Goal: Task Accomplishment & Management: Use online tool/utility

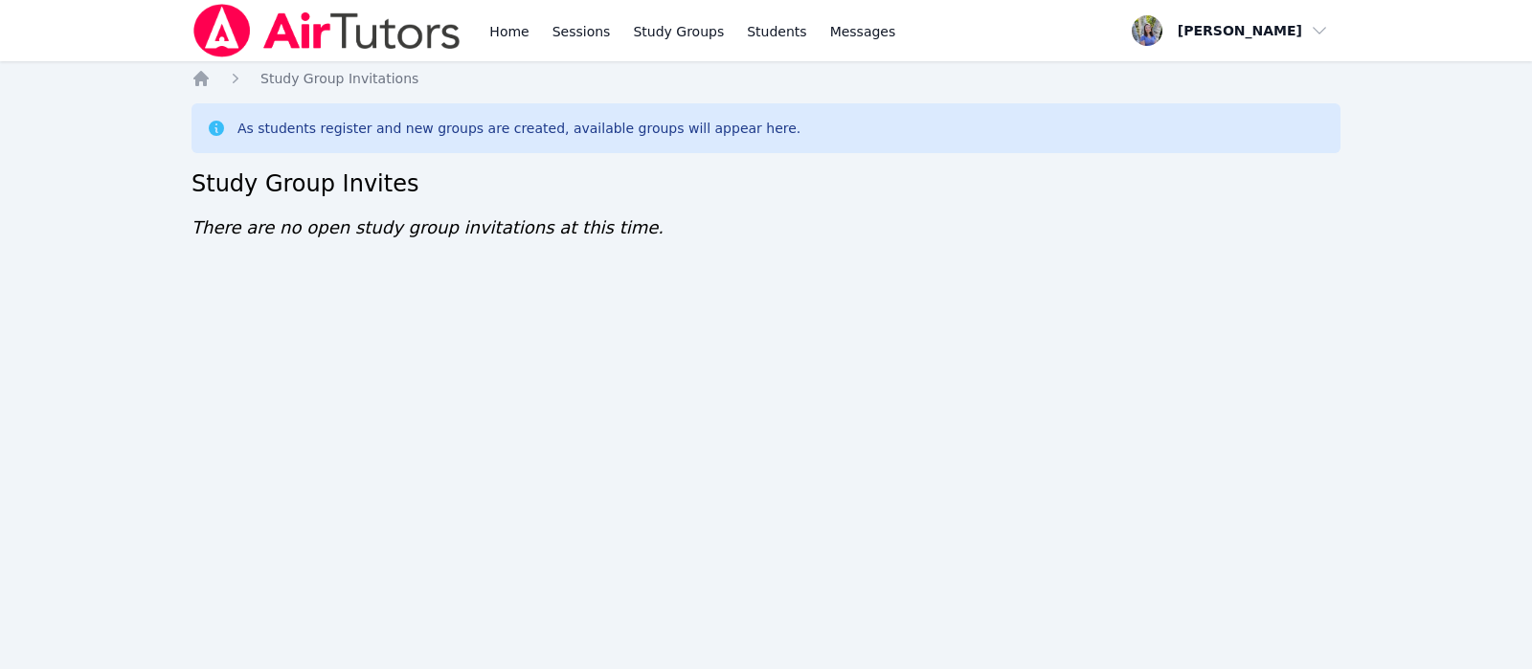
click at [1, 326] on div "Home Sessions Study Groups Students Messages Open user menu [PERSON_NAME] Open …" at bounding box center [766, 334] width 1532 height 669
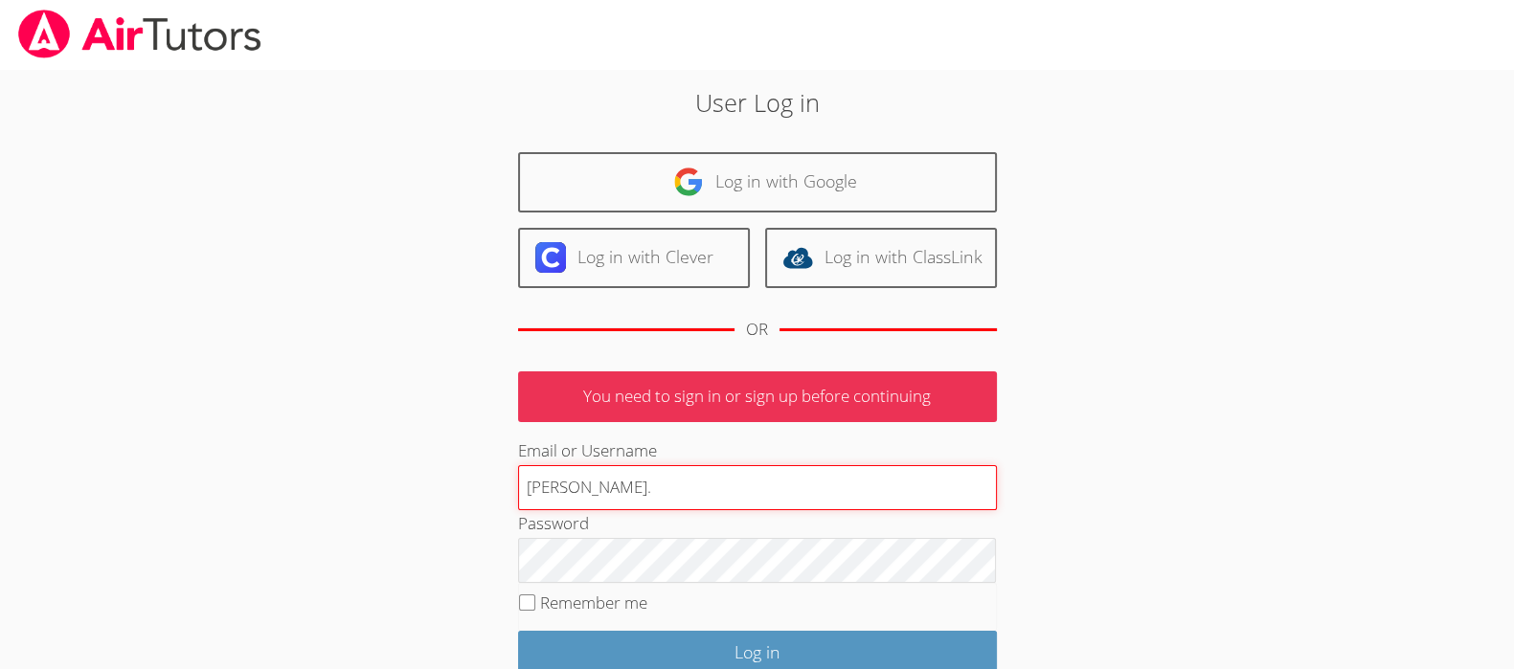
type input "tracie.hymer@gmail.com"
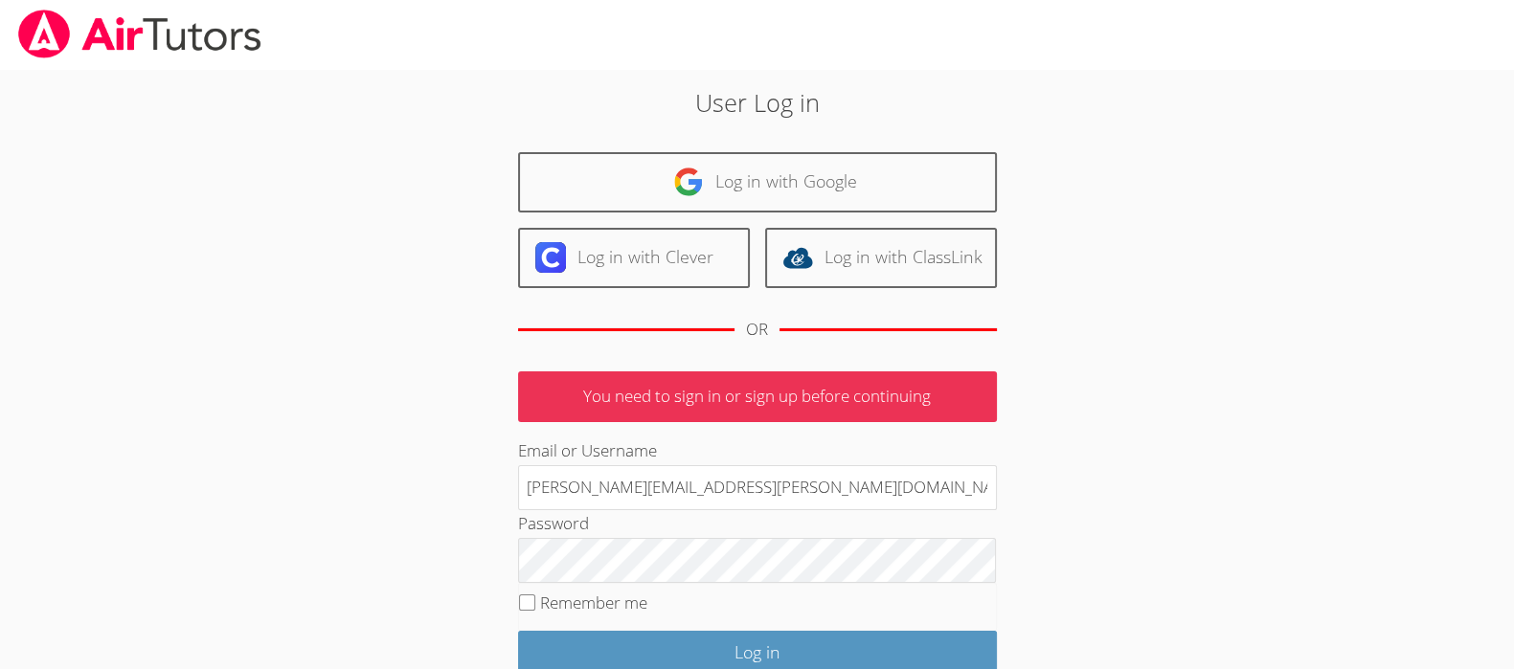
click at [601, 608] on label "Remember me" at bounding box center [593, 603] width 107 height 22
click at [535, 608] on input "Remember me" at bounding box center [527, 603] width 16 height 16
checkbox input "true"
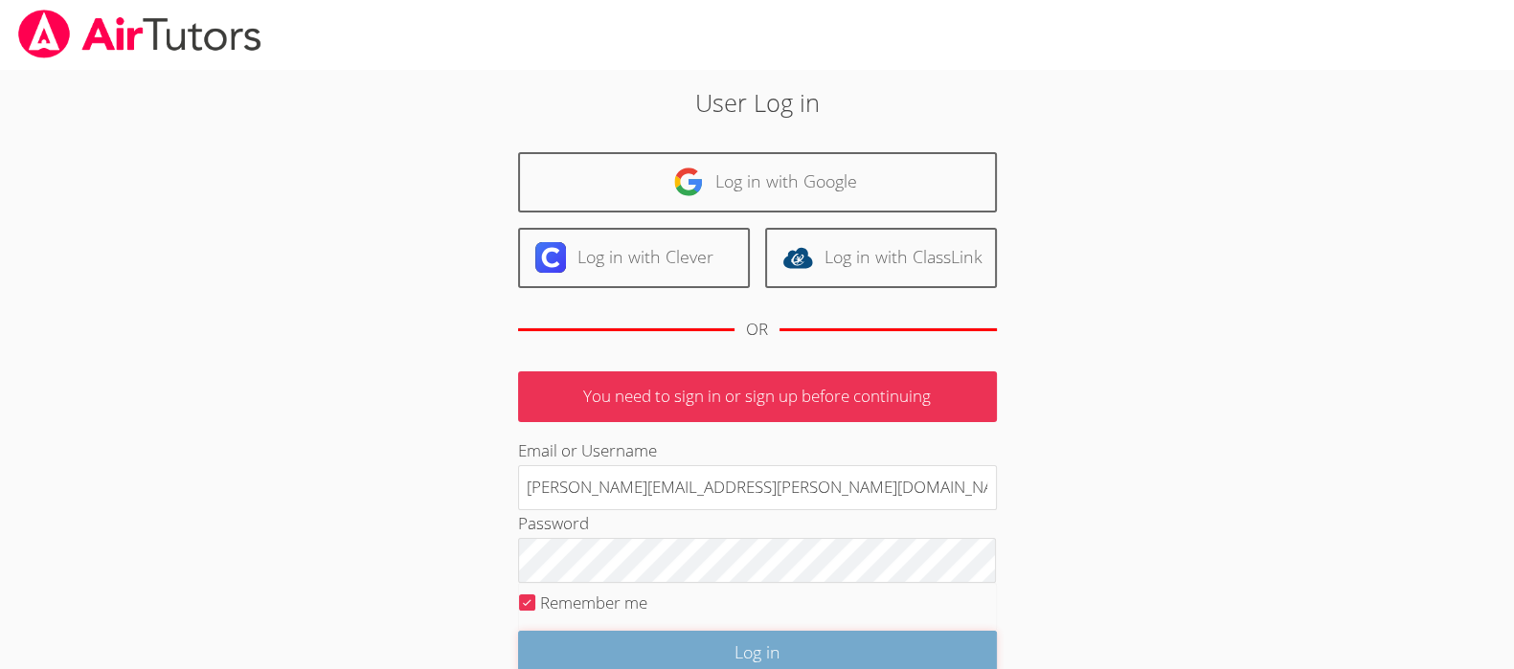
click at [651, 637] on input "Log in" at bounding box center [757, 653] width 479 height 45
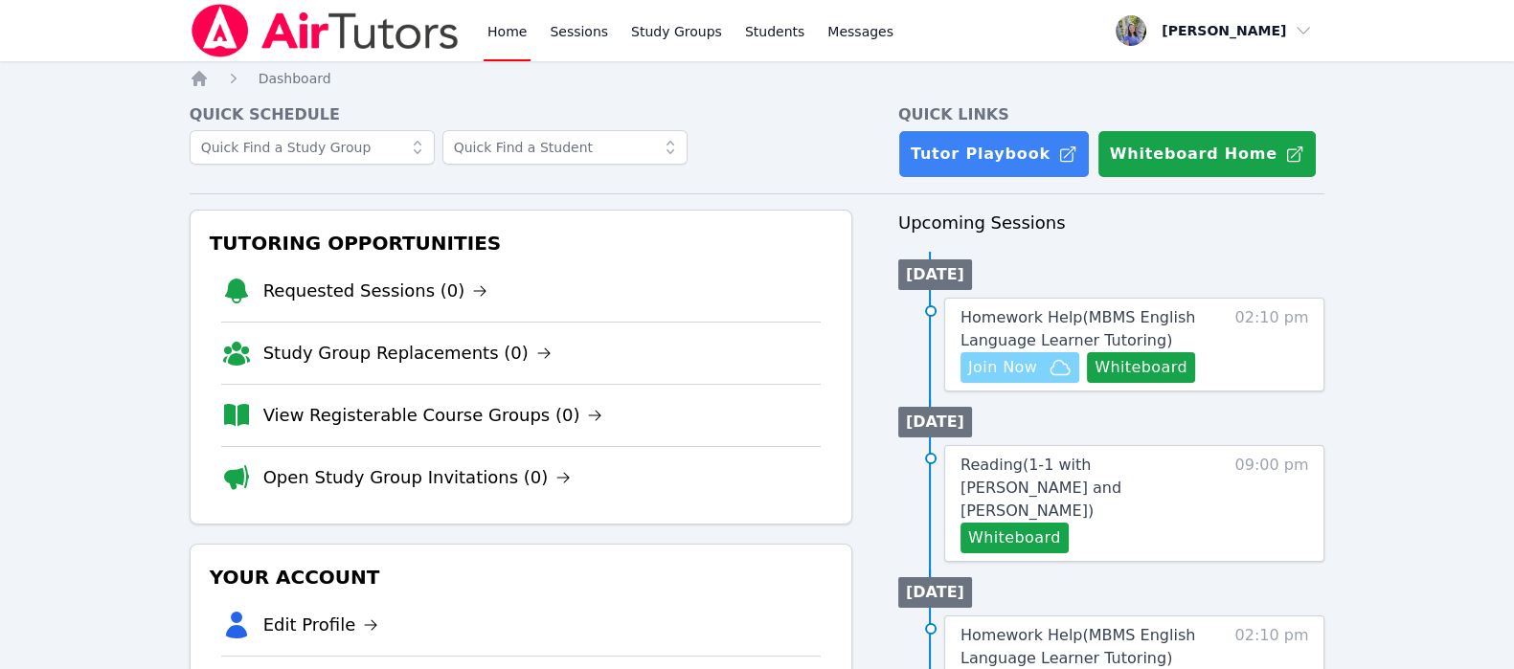
click at [1030, 367] on span "Join Now" at bounding box center [1002, 367] width 69 height 23
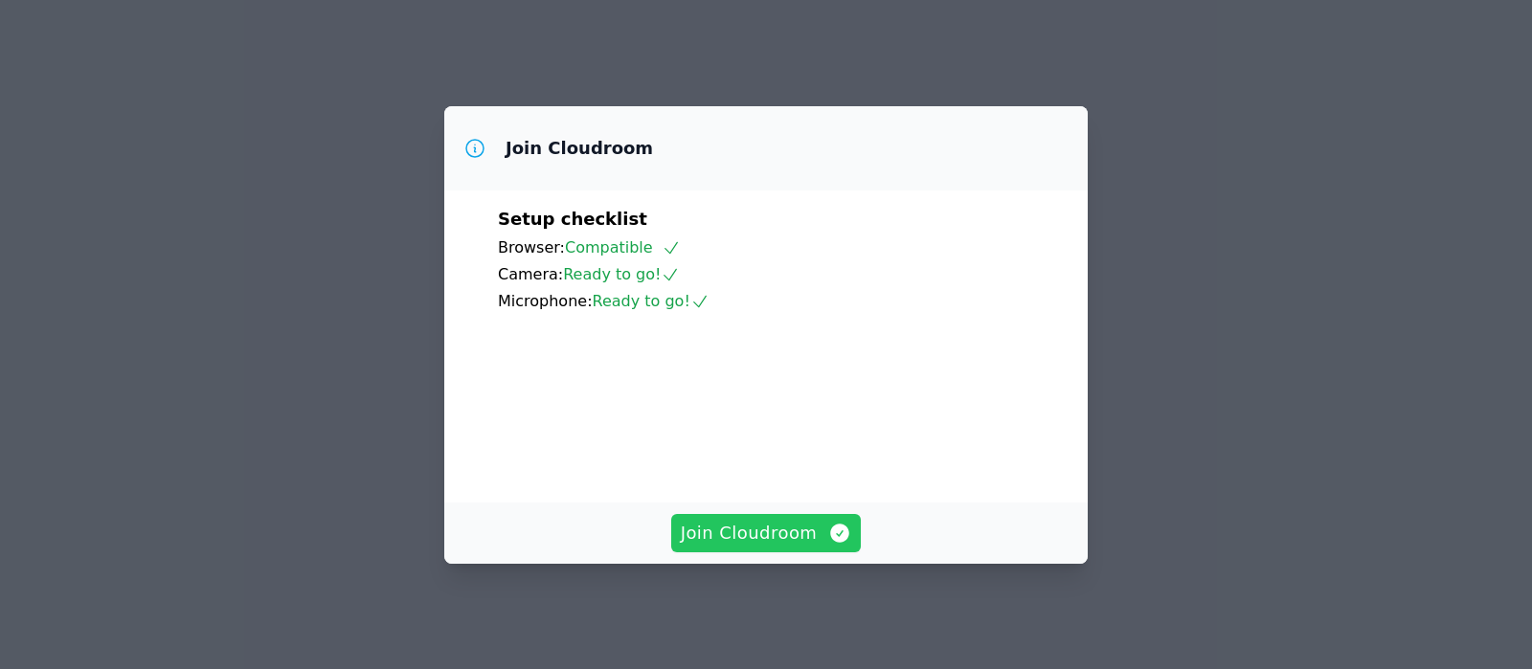
click at [797, 545] on span "Join Cloudroom" at bounding box center [766, 533] width 171 height 27
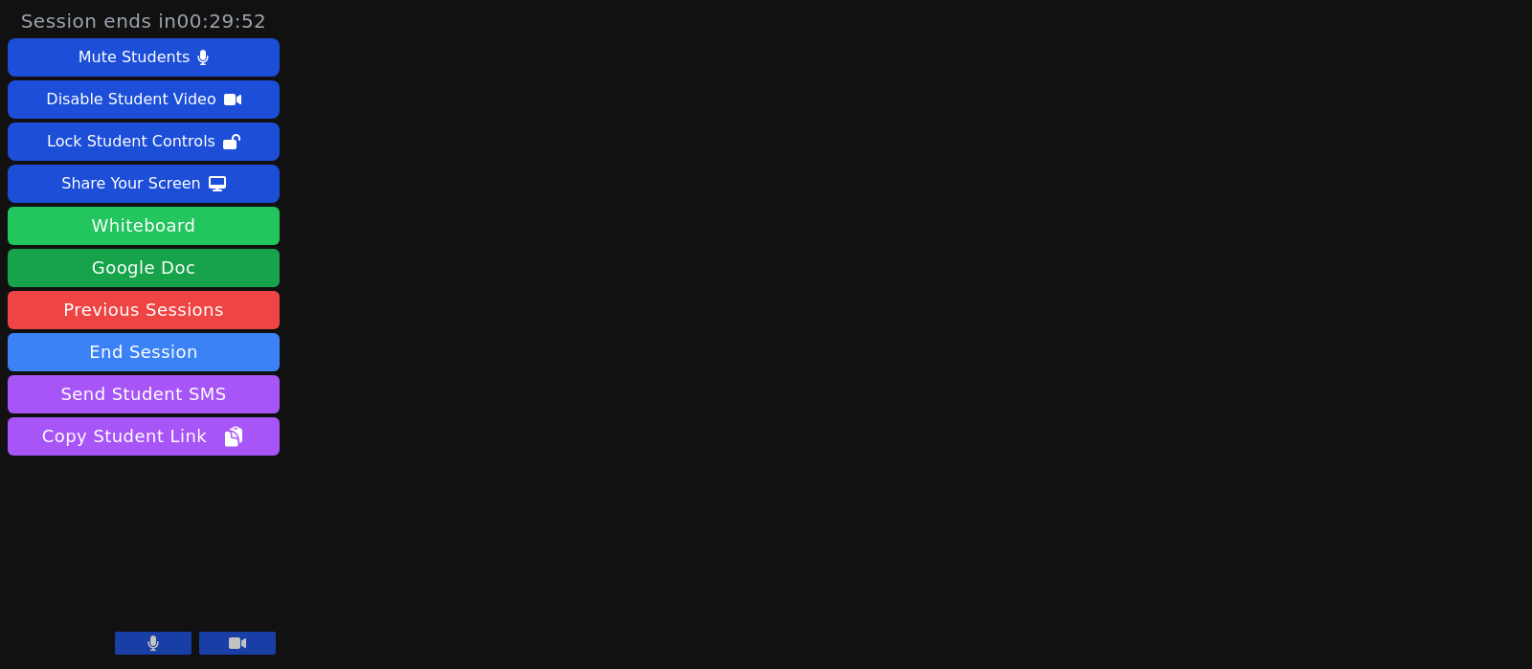
click at [177, 221] on button "Whiteboard" at bounding box center [144, 226] width 272 height 38
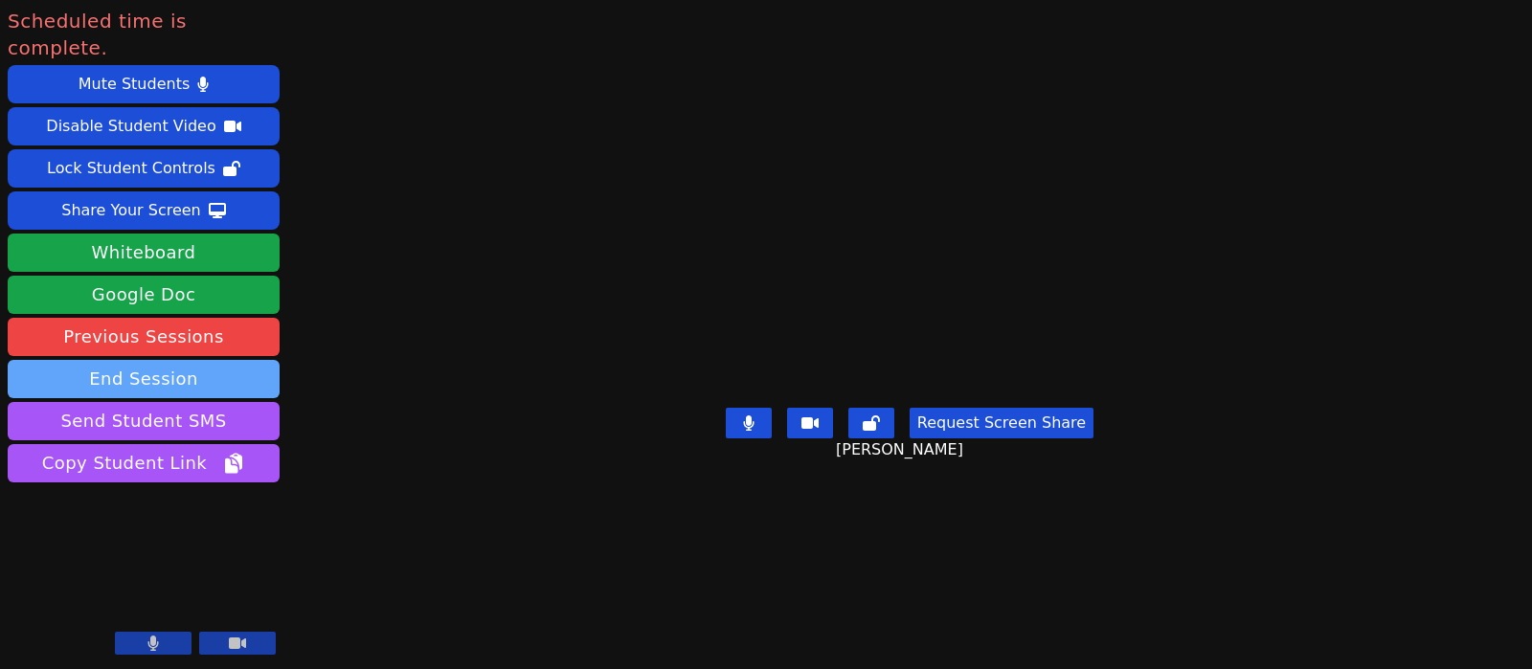
click at [168, 360] on button "End Session" at bounding box center [144, 379] width 272 height 38
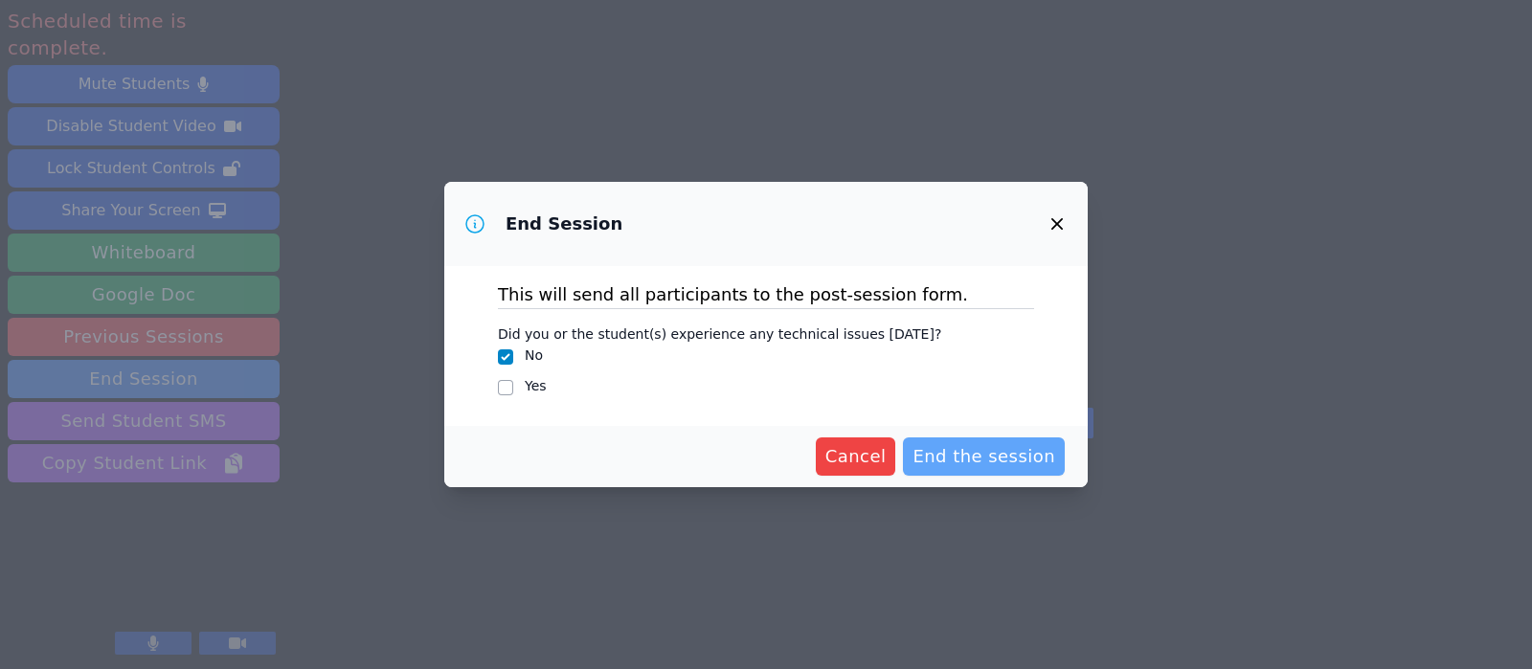
click at [1027, 451] on span "End the session" at bounding box center [983, 456] width 143 height 27
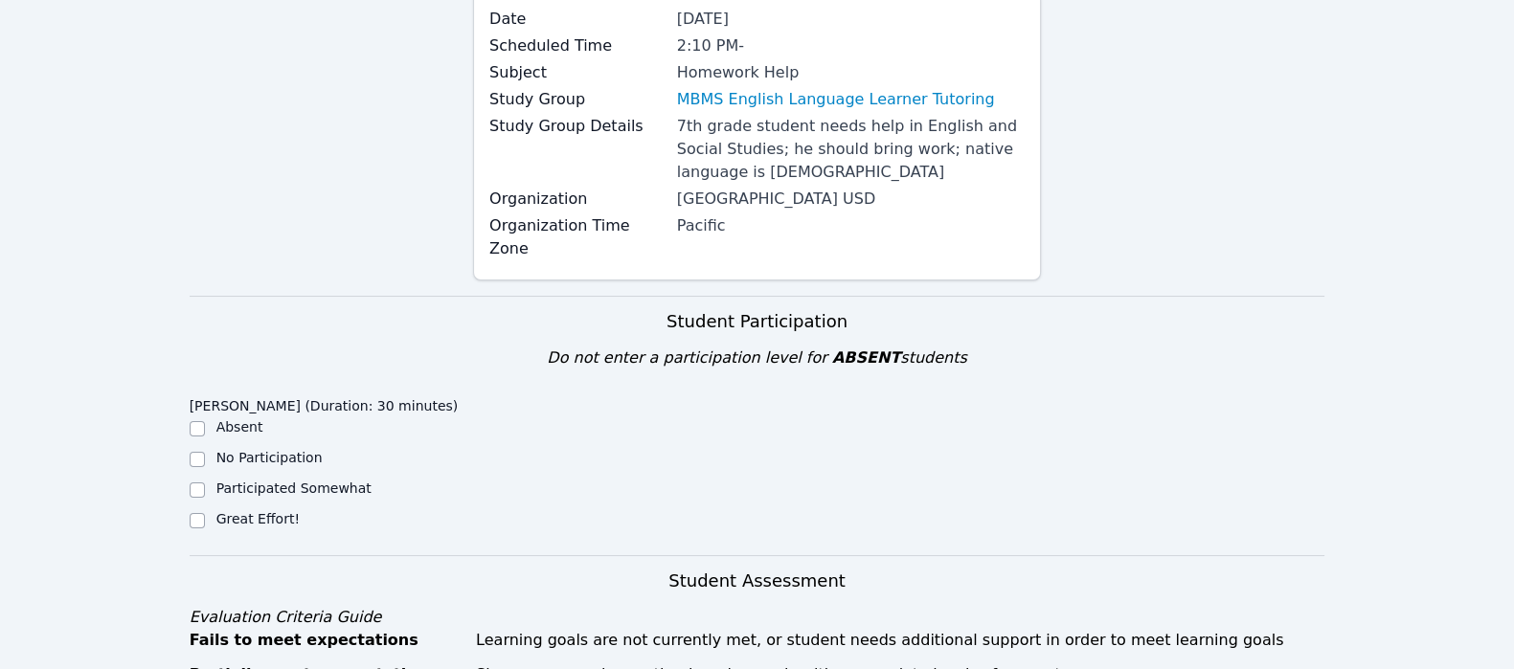
scroll to position [214, 0]
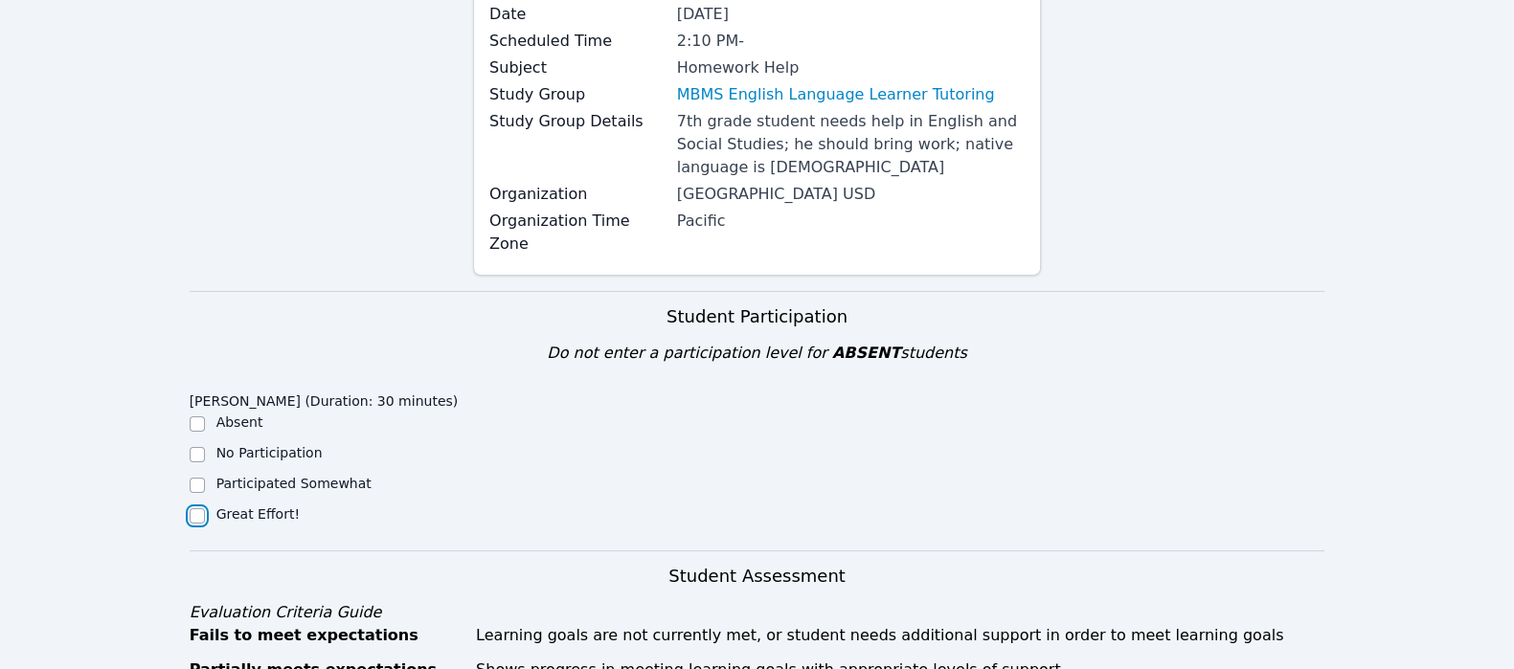
click at [196, 508] on input "Great Effort!" at bounding box center [197, 515] width 15 height 15
checkbox input "true"
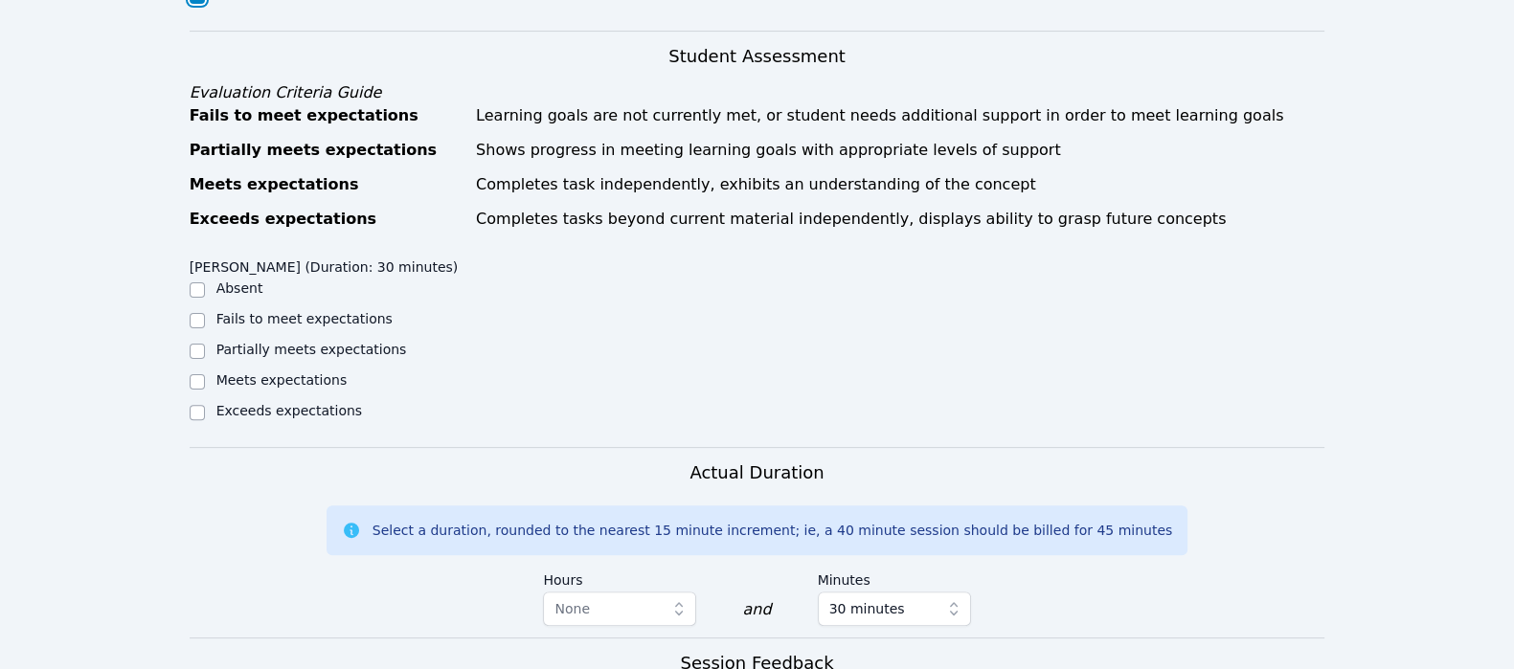
scroll to position [743, 0]
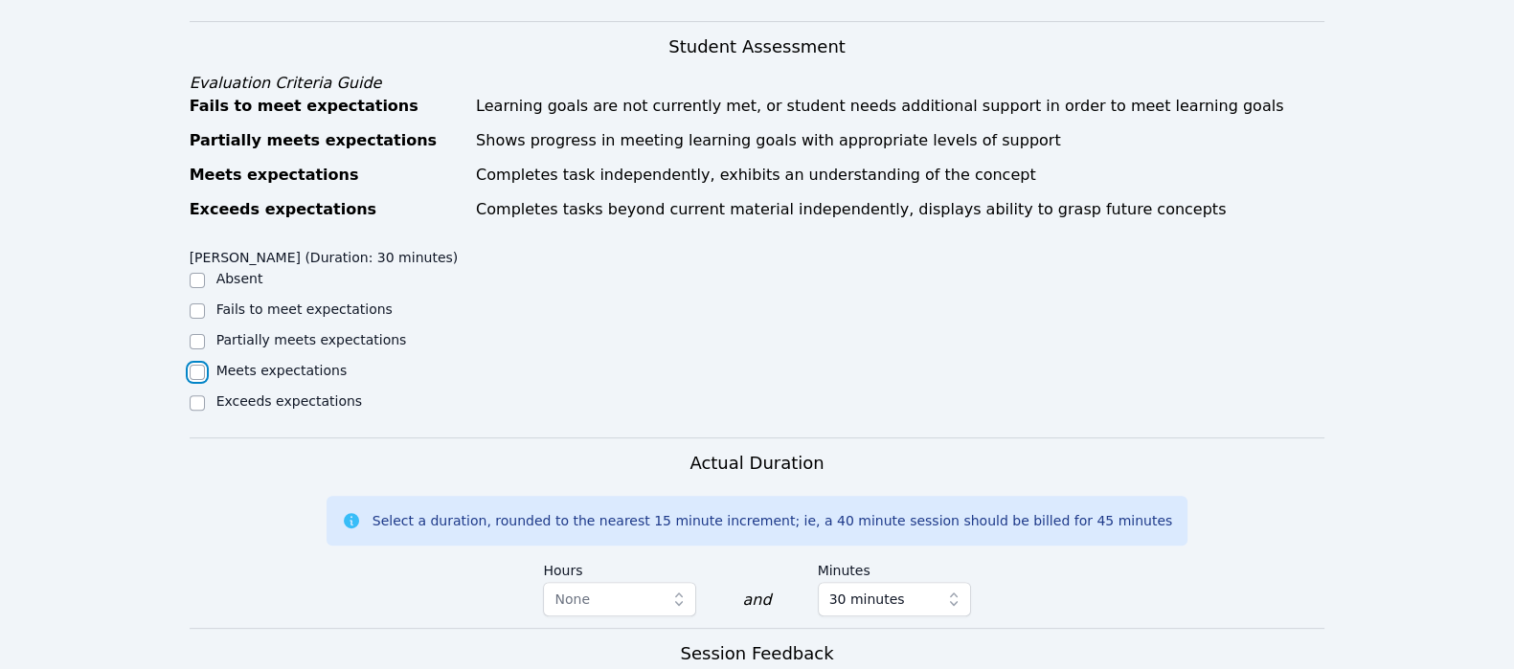
click at [196, 365] on input "Meets expectations" at bounding box center [197, 372] width 15 height 15
checkbox input "true"
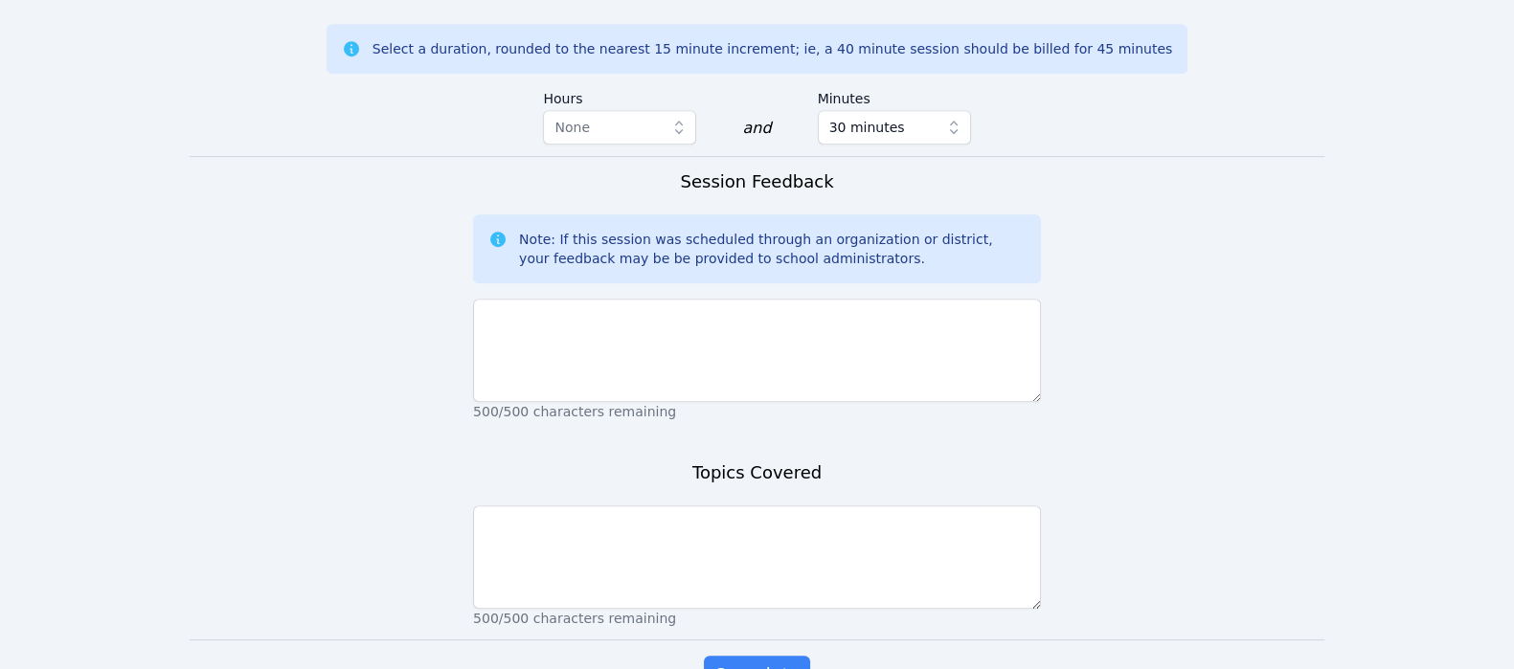
scroll to position [1307, 0]
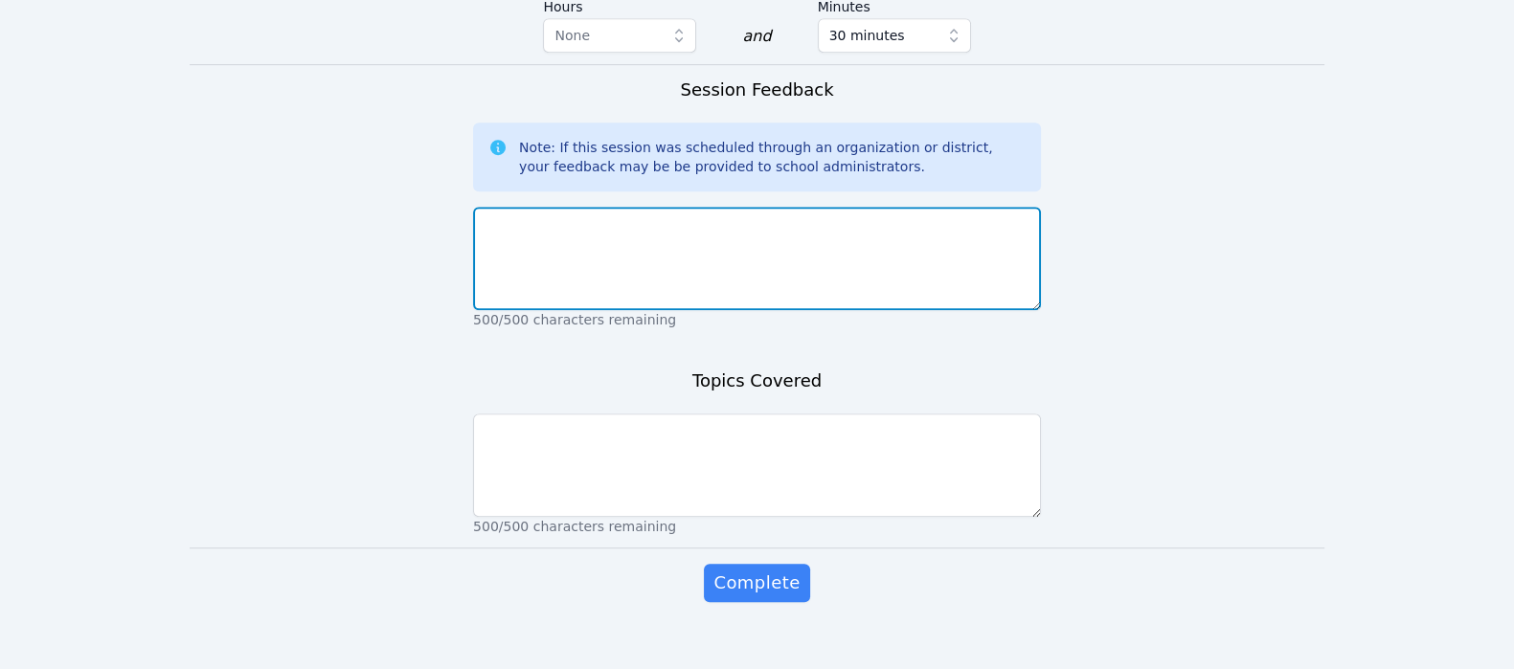
click at [517, 233] on textarea at bounding box center [757, 258] width 568 height 103
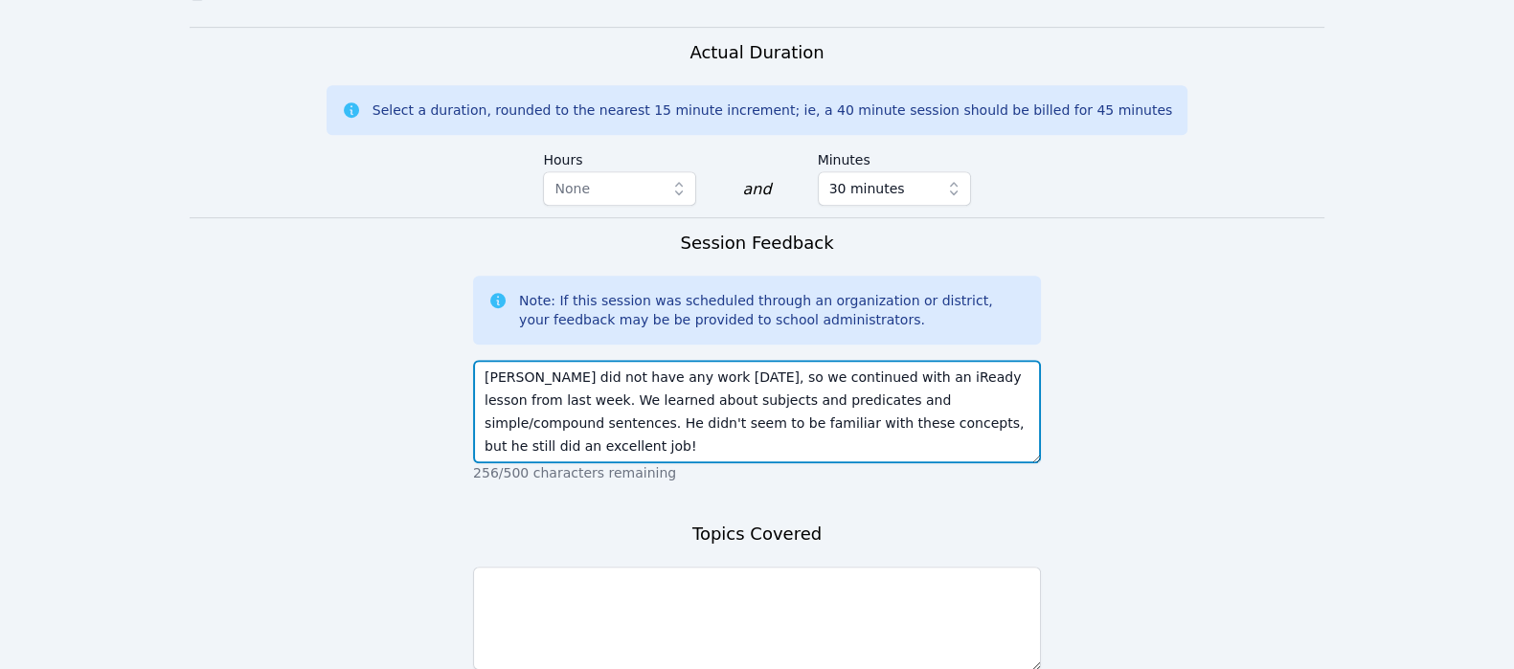
scroll to position [1158, 0]
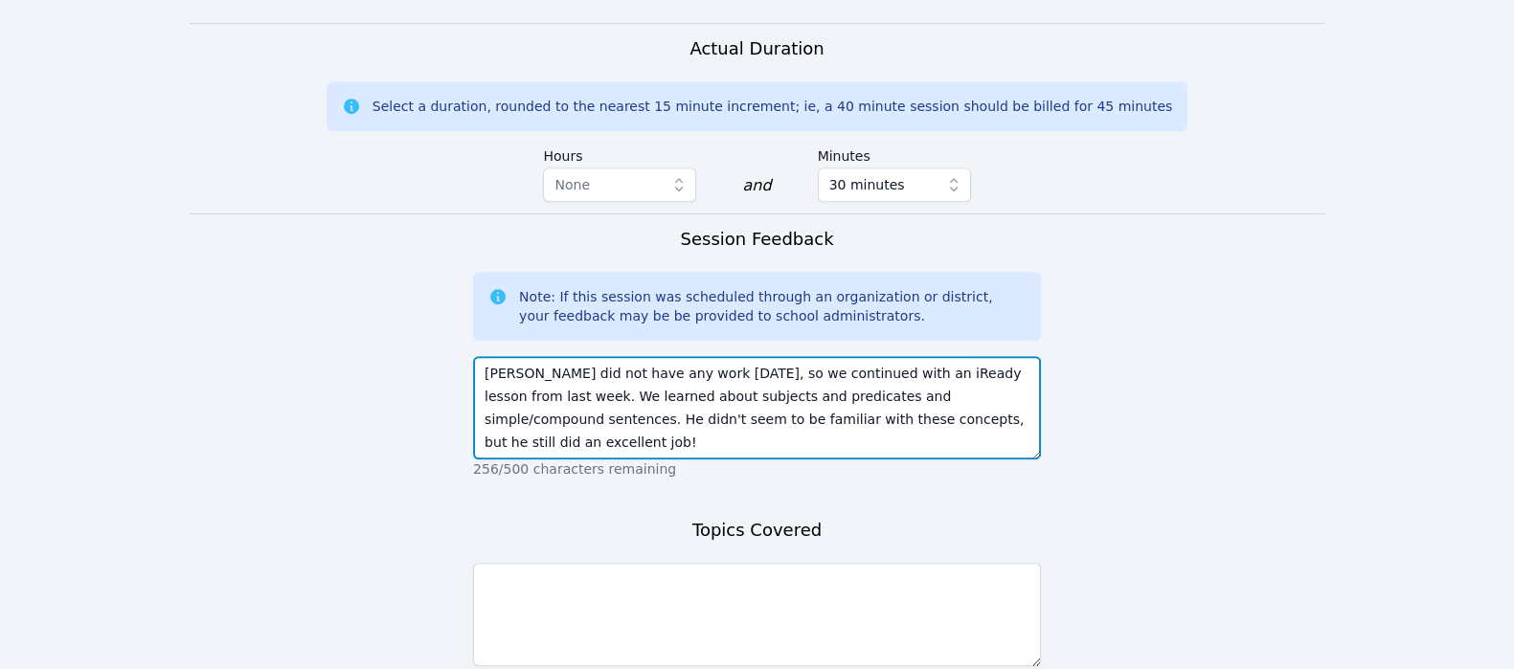
type textarea "[PERSON_NAME] did not have any work [DATE], so we continued with an iReady less…"
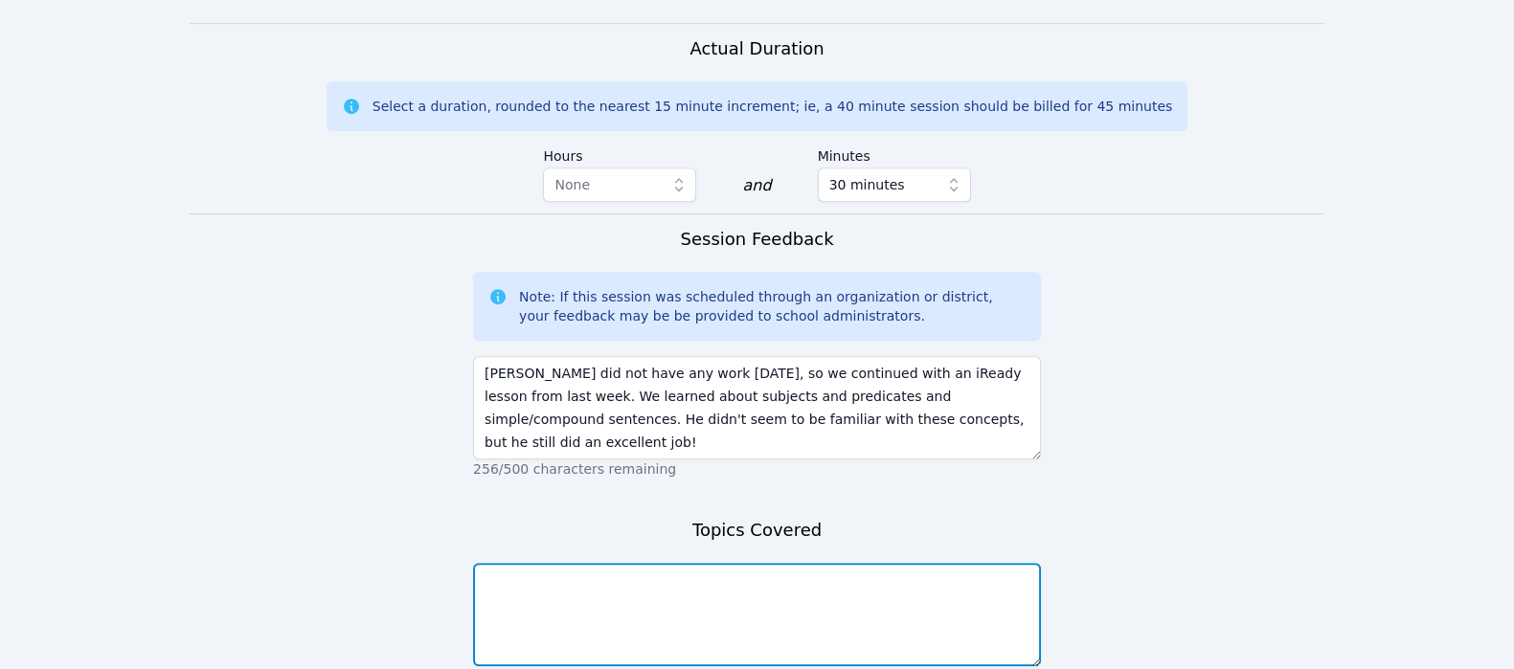
click at [777, 565] on textarea at bounding box center [757, 614] width 568 height 103
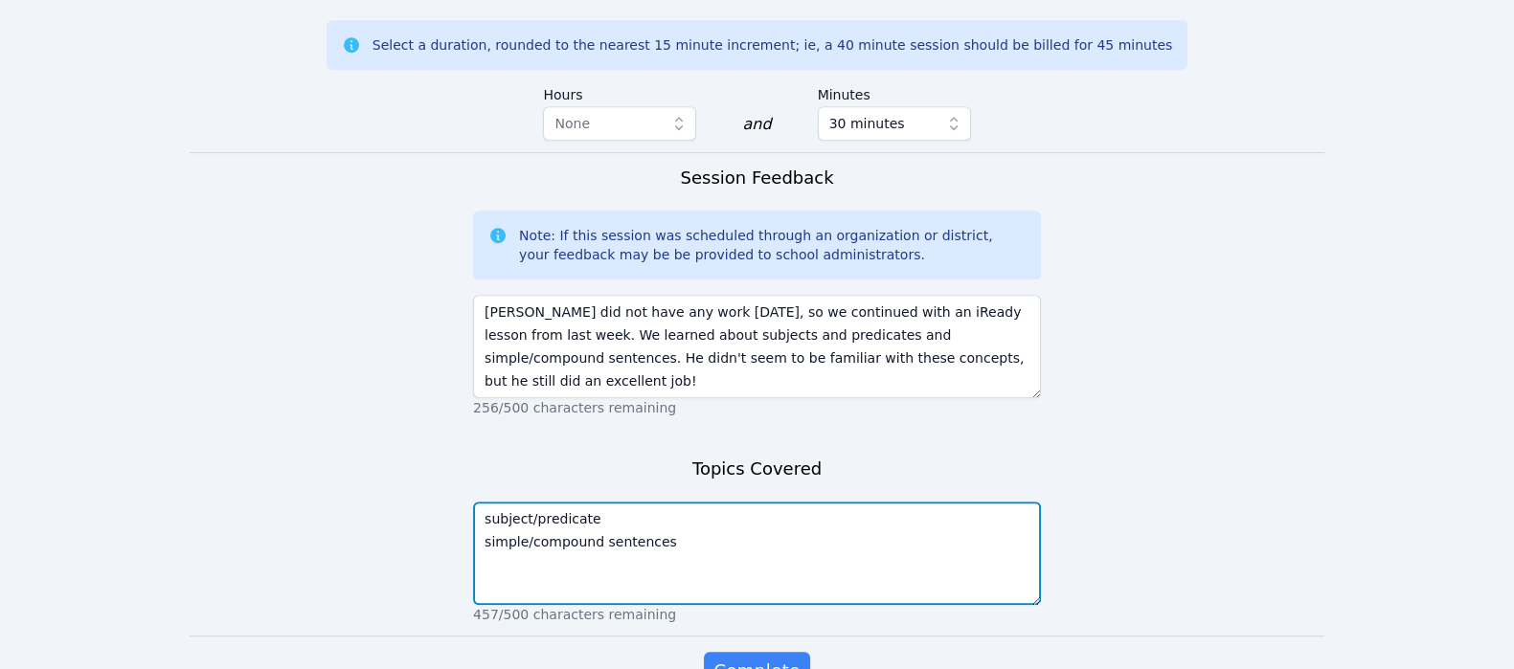
scroll to position [1307, 0]
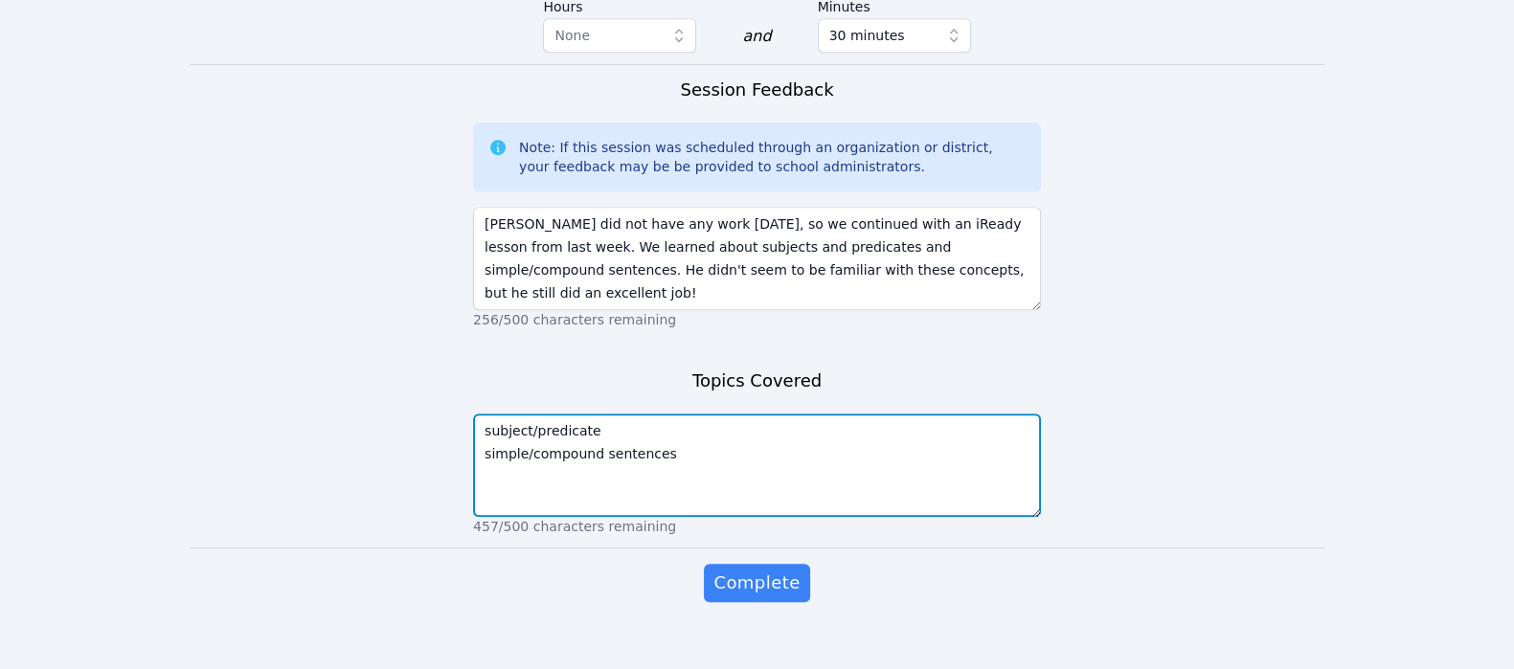
type textarea "subject/predicate simple/compound sentences"
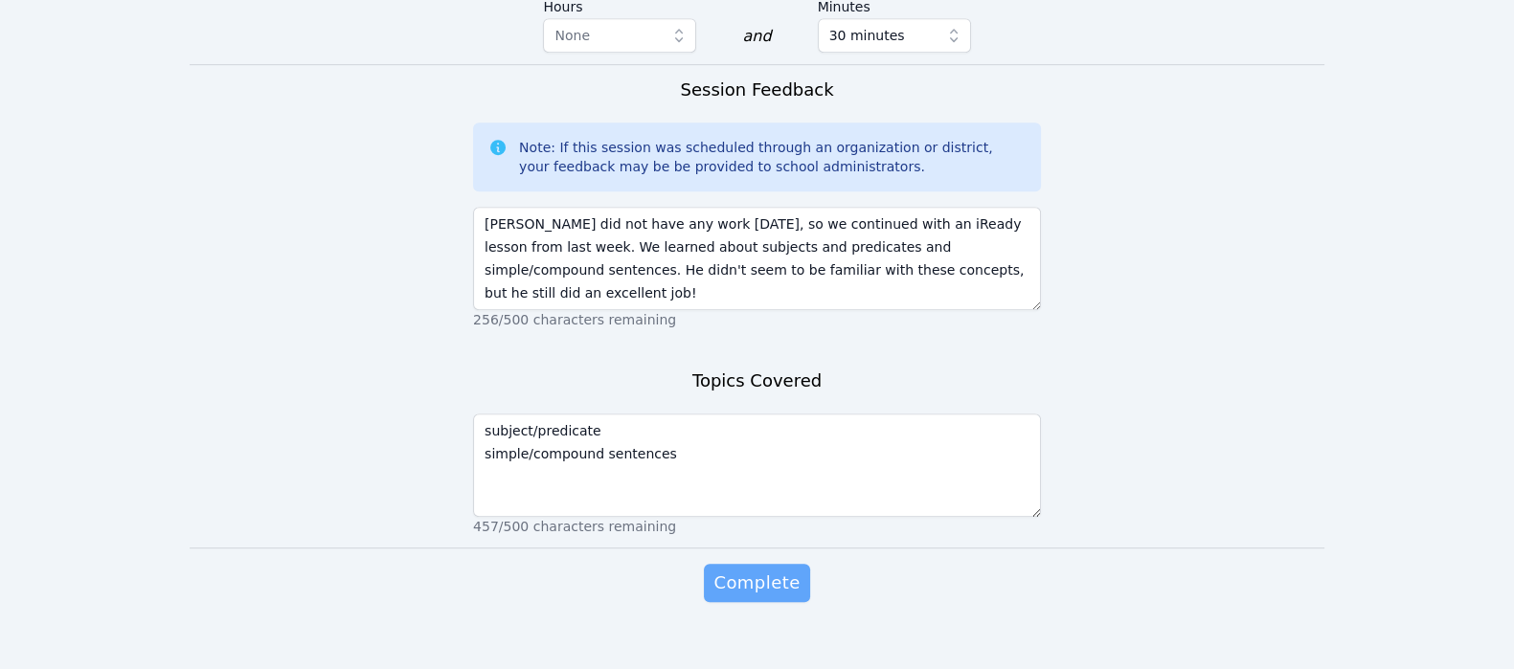
click at [758, 570] on span "Complete" at bounding box center [756, 583] width 86 height 27
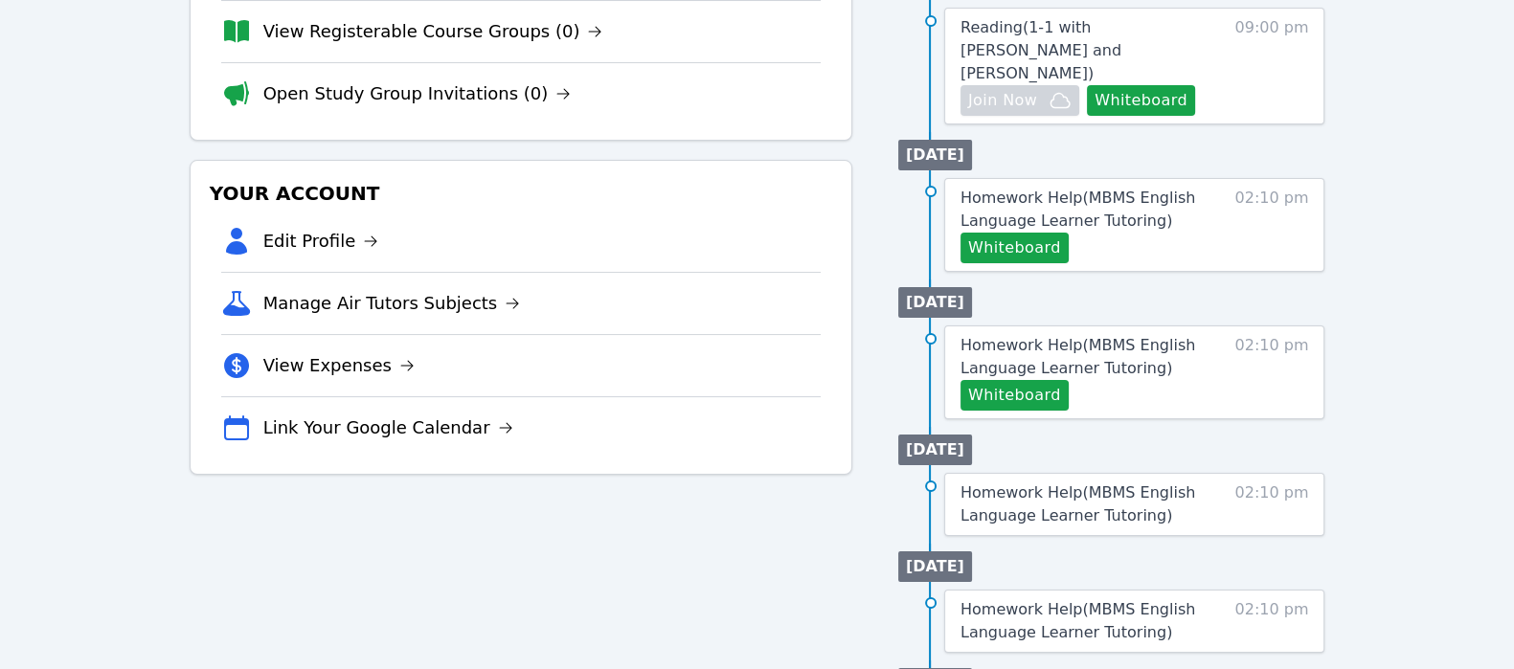
scroll to position [706, 0]
